Goal: Transaction & Acquisition: Book appointment/travel/reservation

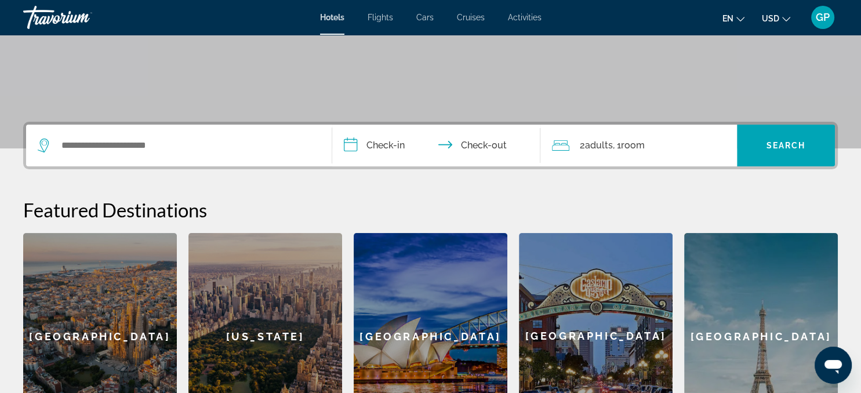
scroll to position [200, 0]
click at [743, 17] on icon "Change language" at bounding box center [740, 19] width 8 height 8
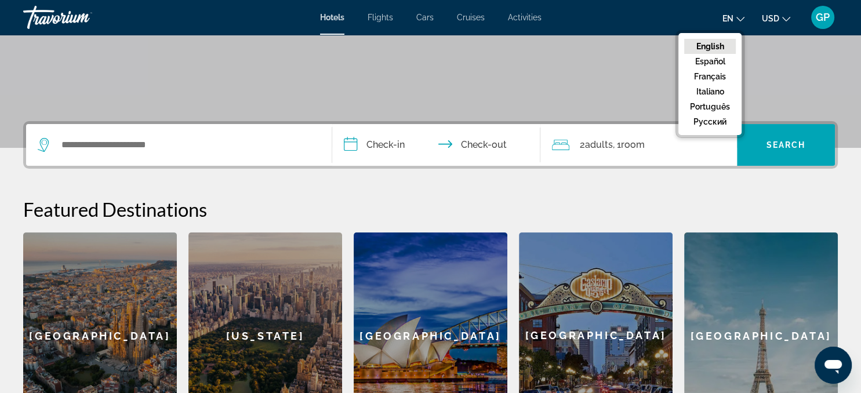
click at [743, 17] on icon "Change language" at bounding box center [740, 19] width 8 height 8
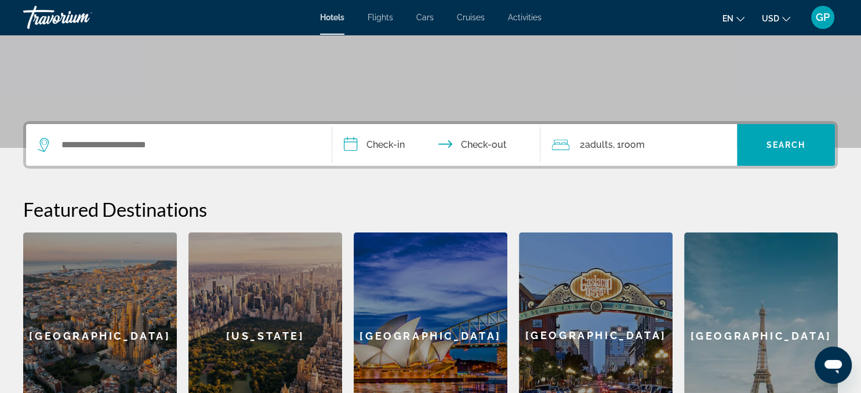
click at [790, 20] on icon "Change currency" at bounding box center [786, 19] width 8 height 5
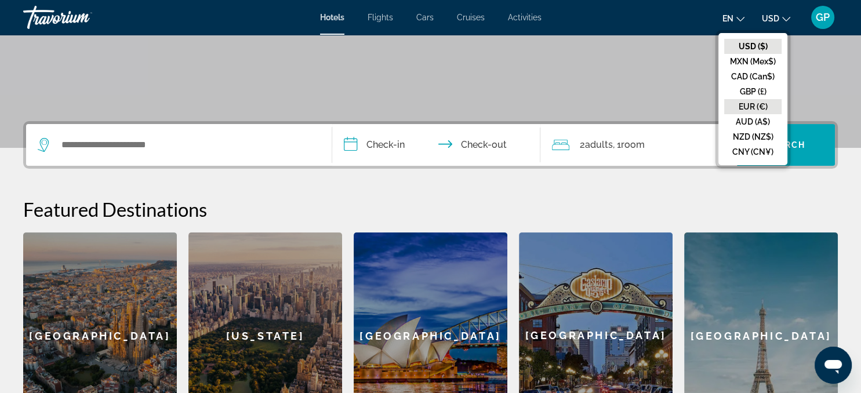
click at [769, 106] on button "EUR (€)" at bounding box center [752, 106] width 57 height 15
